Goal: Check status: Check status

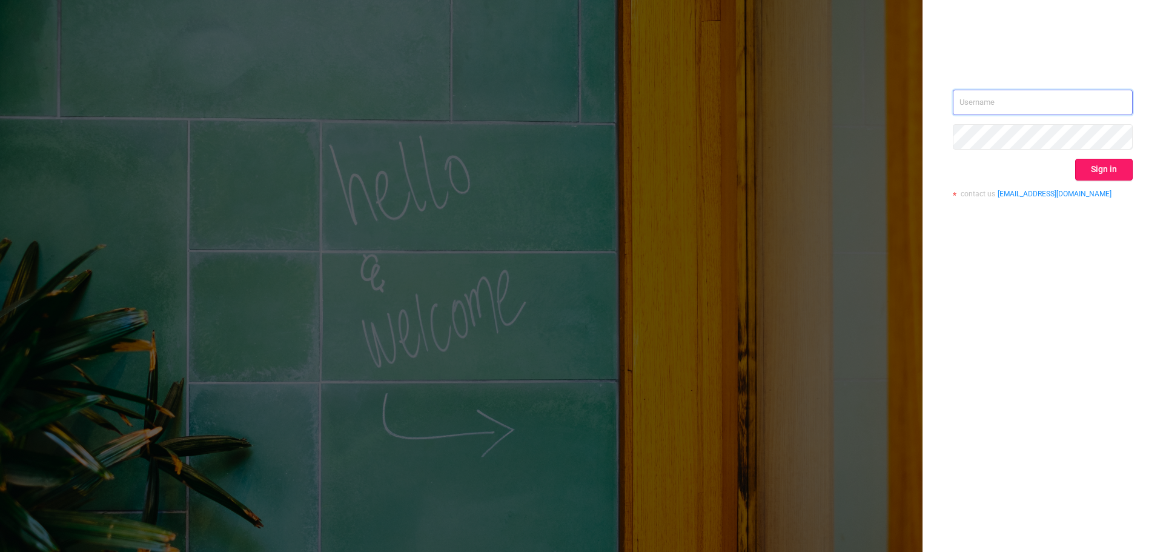
type input "[PERSON_NAME][EMAIL_ADDRESS][DOMAIN_NAME]"
click at [1131, 174] on button "Sign in" at bounding box center [1105, 170] width 58 height 22
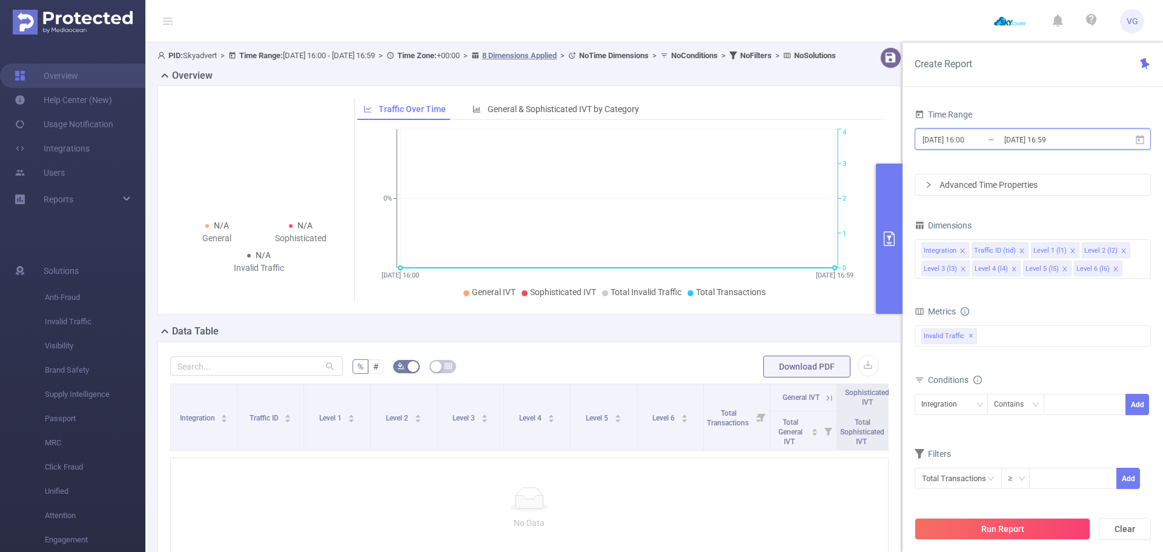
click at [1143, 139] on icon at bounding box center [1140, 140] width 11 height 11
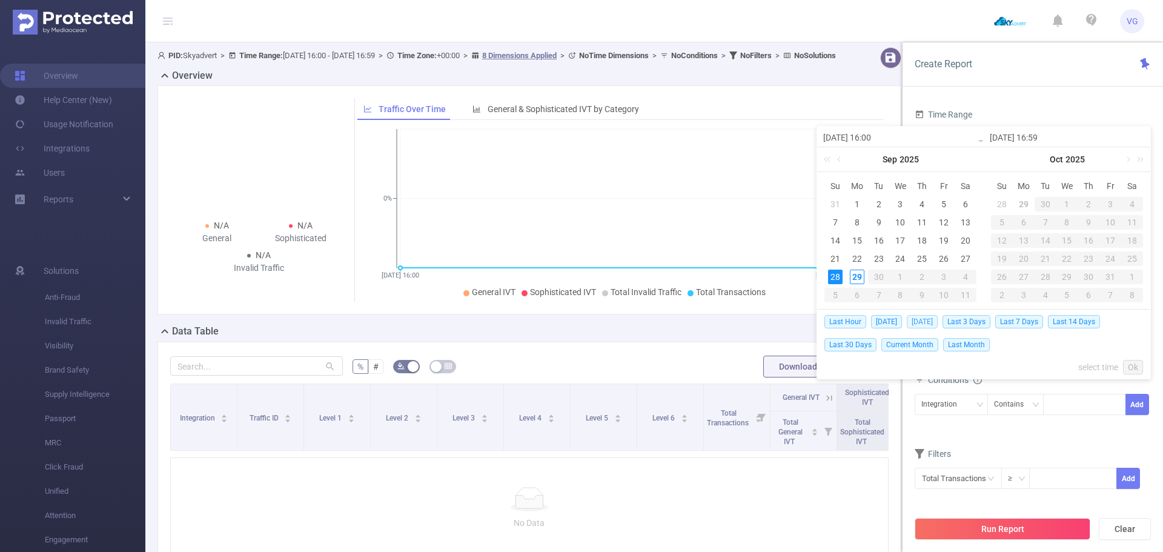
click at [936, 324] on span "[DATE]" at bounding box center [922, 321] width 31 height 13
type input "[DATE] 00:00"
type input "[DATE] 23:59"
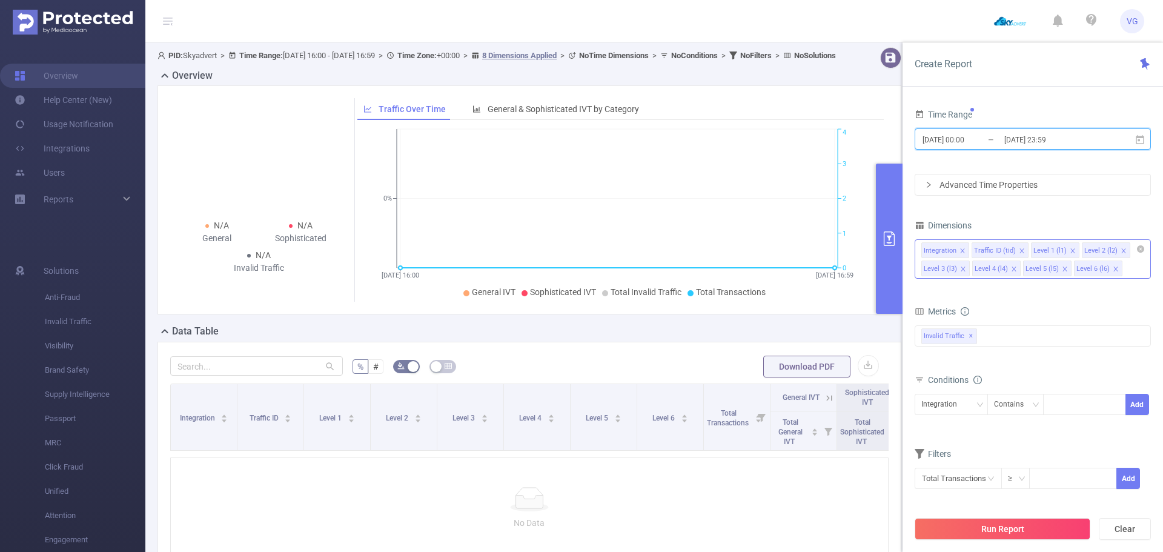
click at [962, 248] on icon "icon: close" at bounding box center [963, 251] width 6 height 6
click at [962, 248] on div "Traffic ID (tid)" at bounding box center [945, 251] width 42 height 16
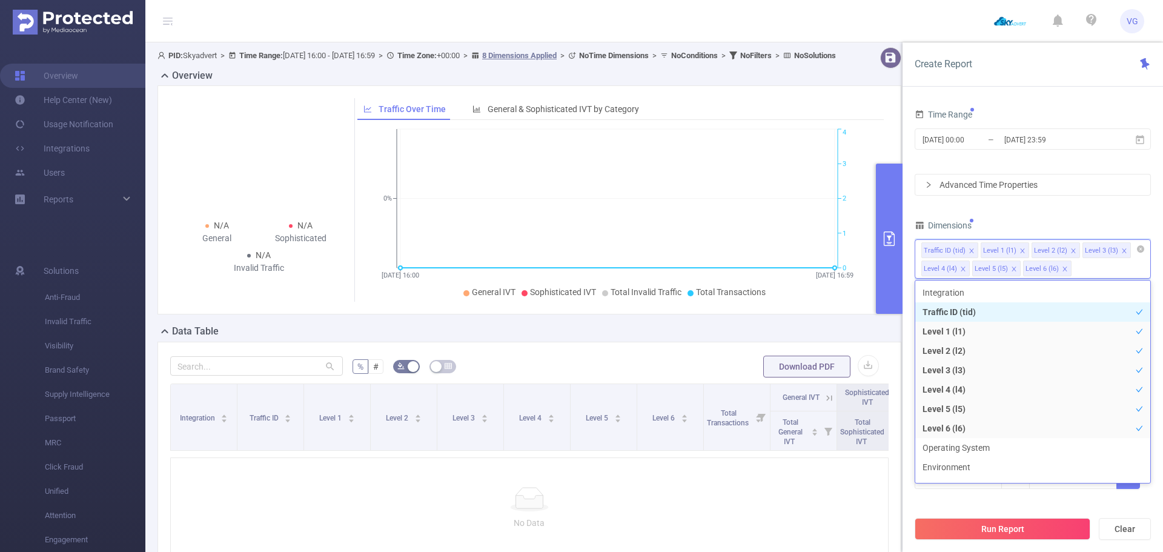
click at [969, 250] on icon "icon: close" at bounding box center [972, 251] width 6 height 6
click at [965, 249] on icon "icon: close" at bounding box center [963, 251] width 6 height 6
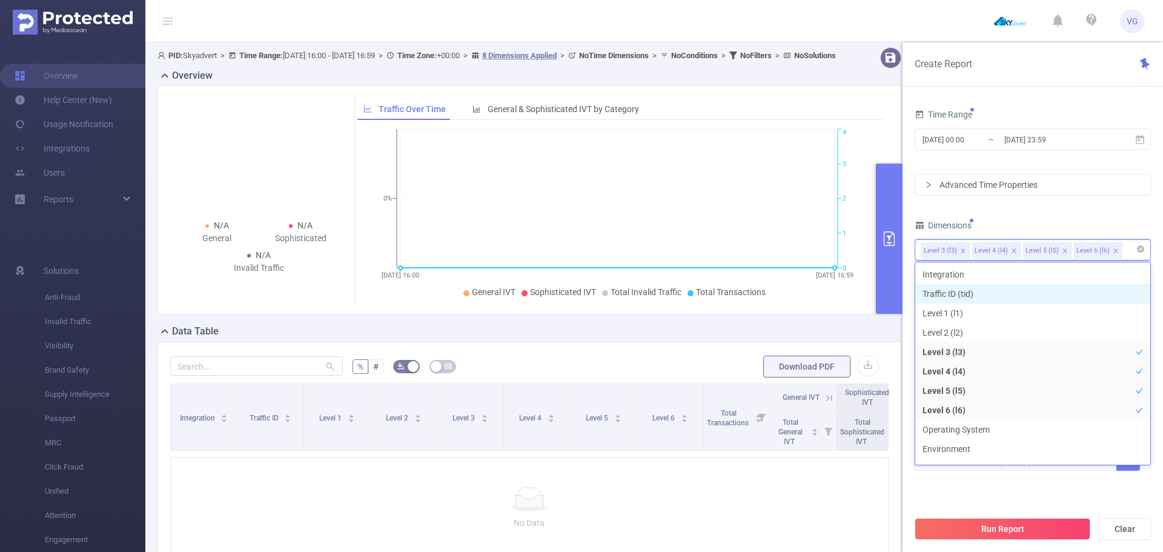
click at [1012, 248] on icon "icon: close" at bounding box center [1014, 250] width 4 height 4
click at [1063, 248] on icon "icon: close" at bounding box center [1065, 250] width 4 height 4
click at [1034, 215] on div "Time Range [DATE] 00:00 _ [DATE] 23:59 Advanced Time Properties Dimensions Leve…" at bounding box center [1033, 296] width 236 height 381
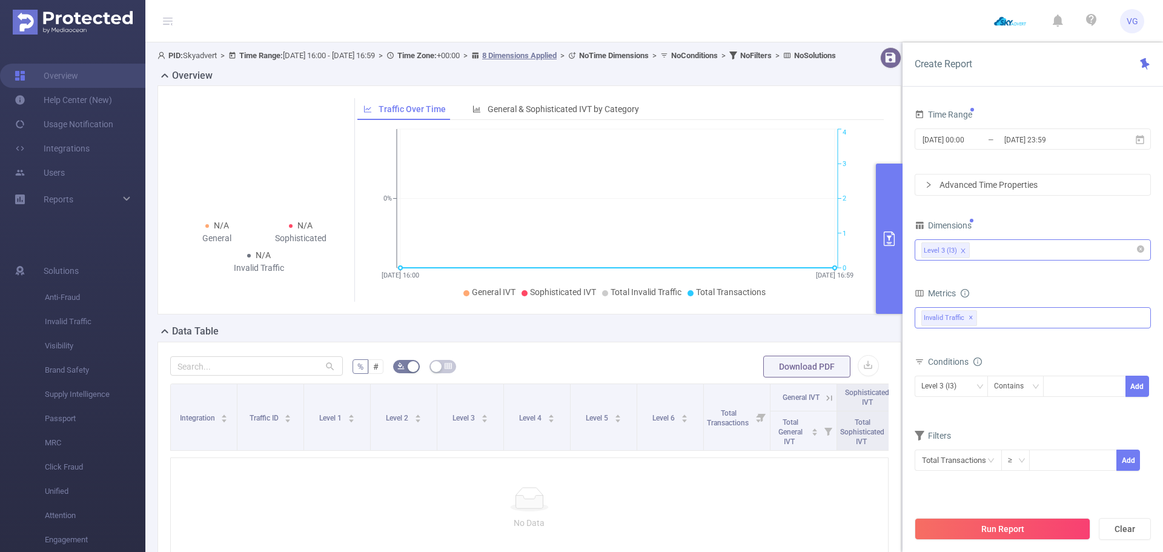
click at [993, 314] on div "Invalid Traffic ✕" at bounding box center [1033, 317] width 236 height 21
click at [973, 324] on strong "Anti-Fraud" at bounding box center [966, 323] width 42 height 10
click at [1024, 261] on div "Level 3 (l3)" at bounding box center [1033, 251] width 236 height 28
click at [1066, 382] on div at bounding box center [1085, 386] width 70 height 20
paste input "[DOMAIN_NAME]"
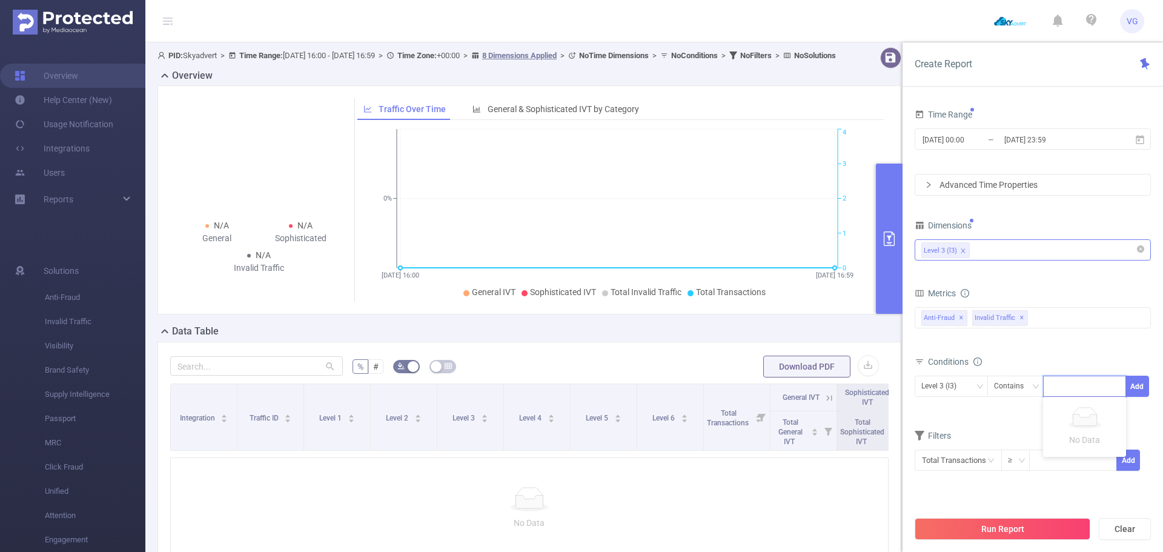
type input "[DOMAIN_NAME]"
click at [1061, 417] on li "[DOMAIN_NAME]" at bounding box center [1088, 408] width 91 height 19
click at [1032, 540] on button "Run Report" at bounding box center [1003, 529] width 176 height 22
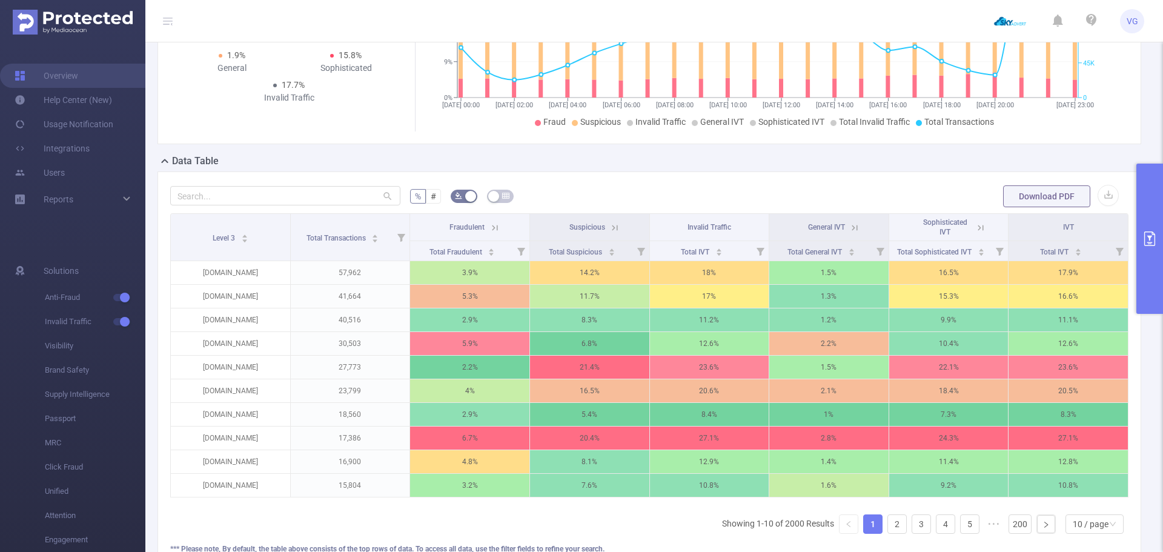
scroll to position [182, 0]
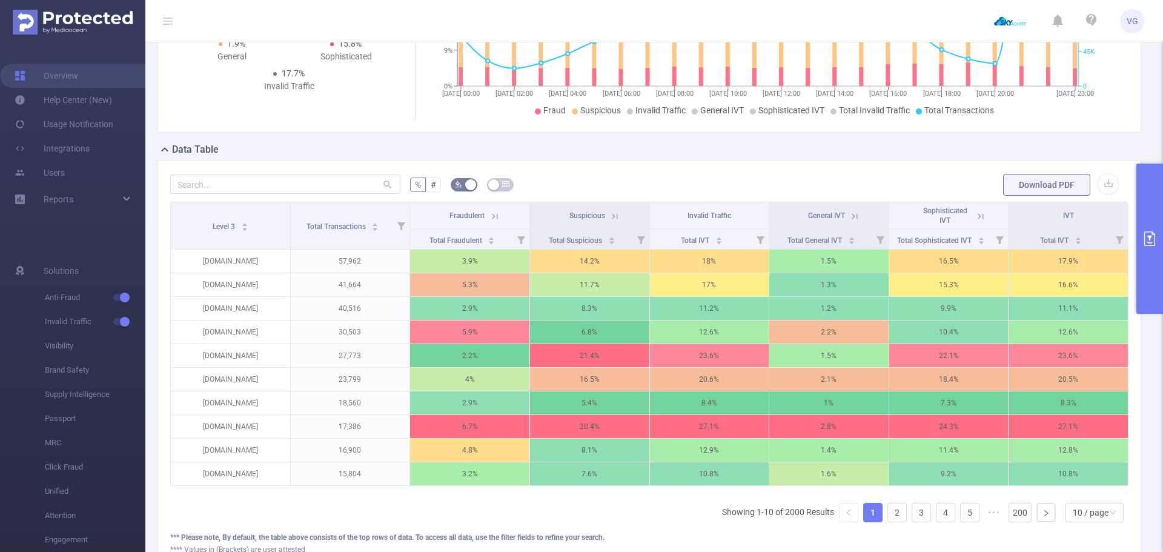
click at [1153, 230] on button "primary" at bounding box center [1150, 239] width 27 height 150
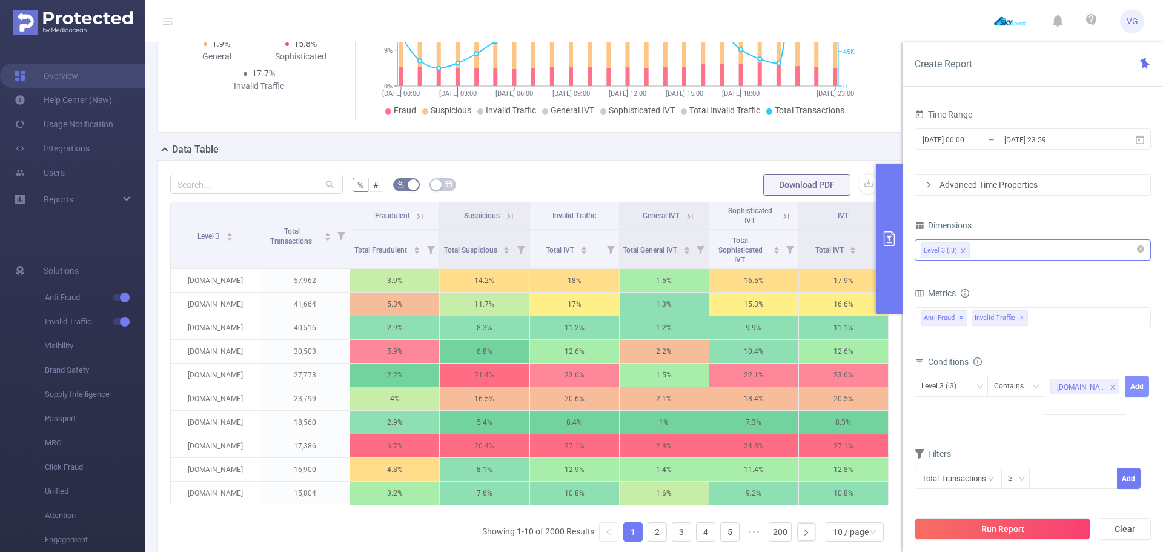
click at [1137, 387] on button "Add" at bounding box center [1138, 386] width 24 height 21
click at [996, 534] on button "Run Report" at bounding box center [1003, 529] width 176 height 22
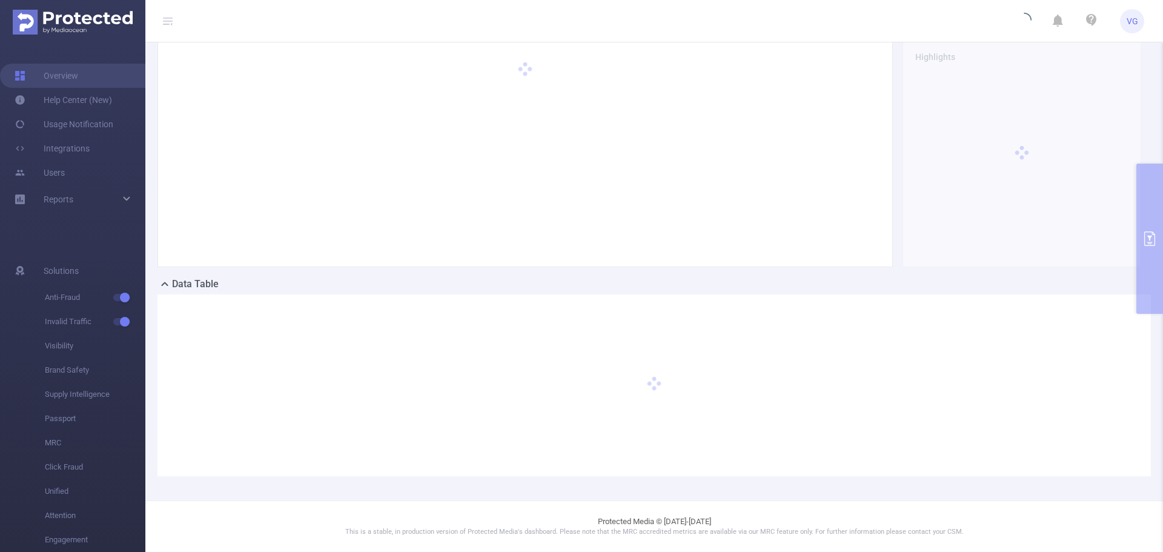
scroll to position [45, 0]
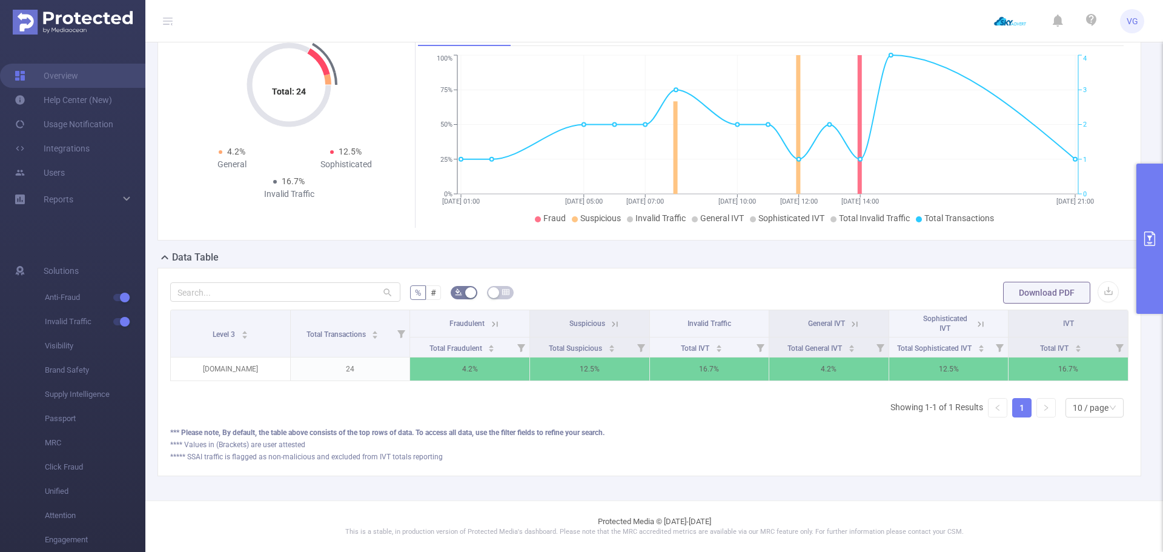
scroll to position [0, 2]
